Goal: Task Accomplishment & Management: Manage account settings

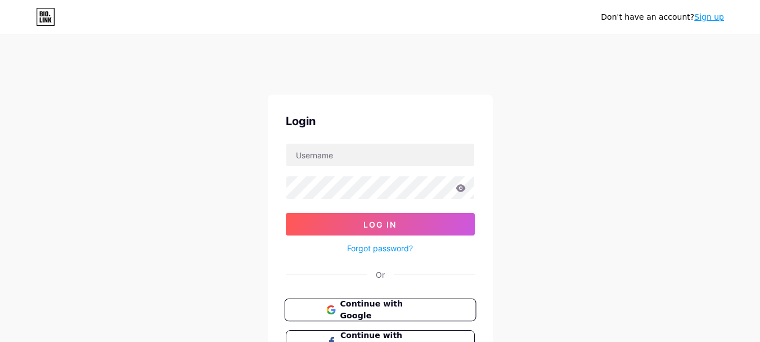
click at [354, 309] on span "Continue with Google" at bounding box center [387, 310] width 94 height 24
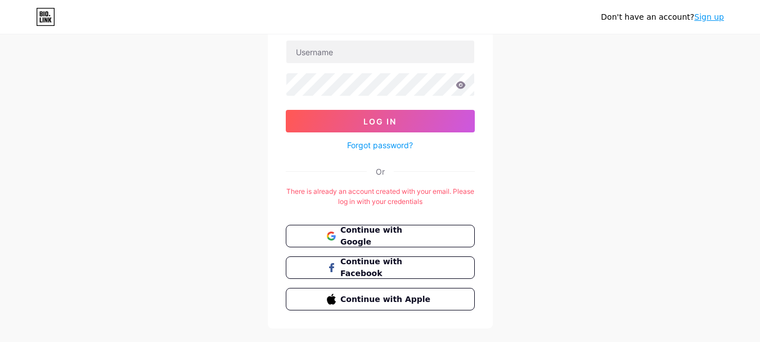
scroll to position [113, 0]
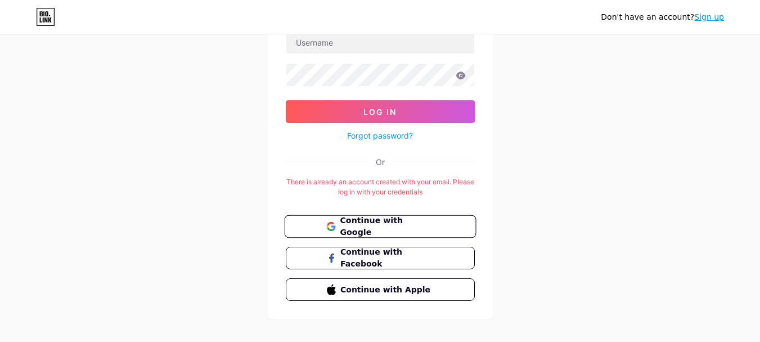
click at [365, 228] on span "Continue with Google" at bounding box center [387, 226] width 94 height 24
